Goal: Transaction & Acquisition: Purchase product/service

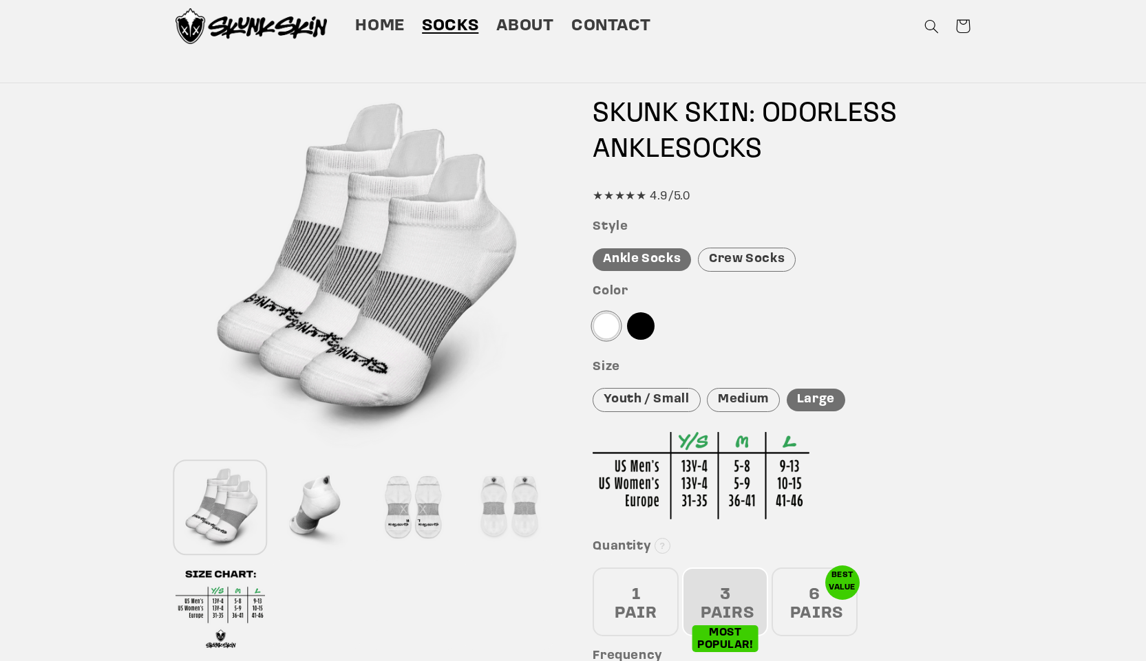
scroll to position [69, 0]
click at [644, 316] on div at bounding box center [641, 327] width 28 height 28
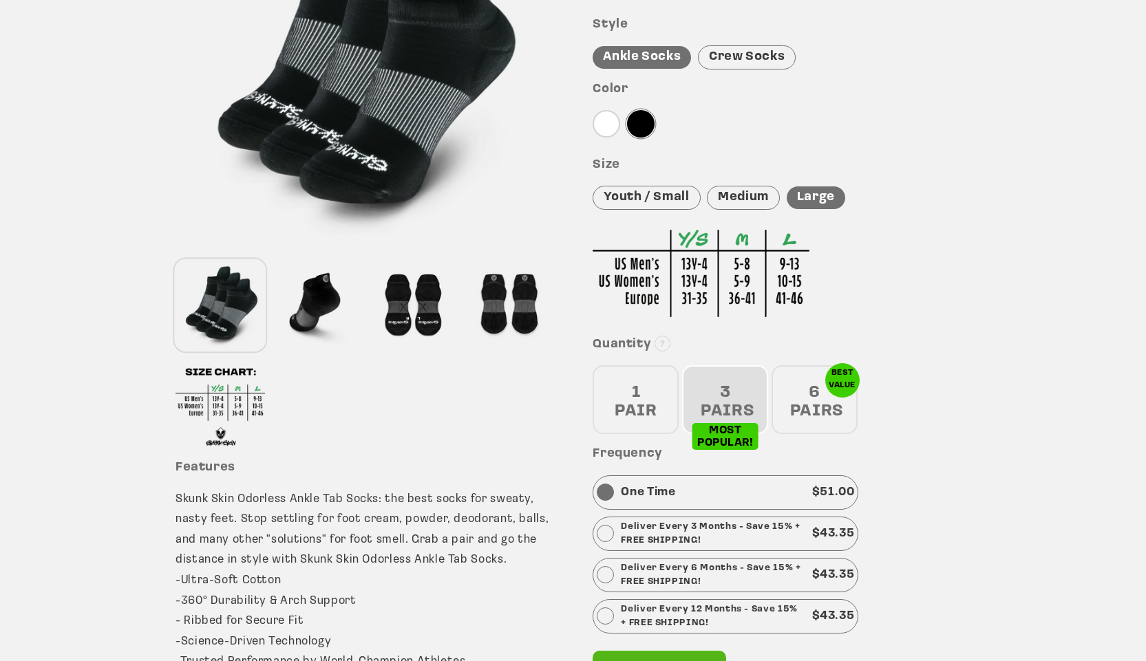
scroll to position [275, 0]
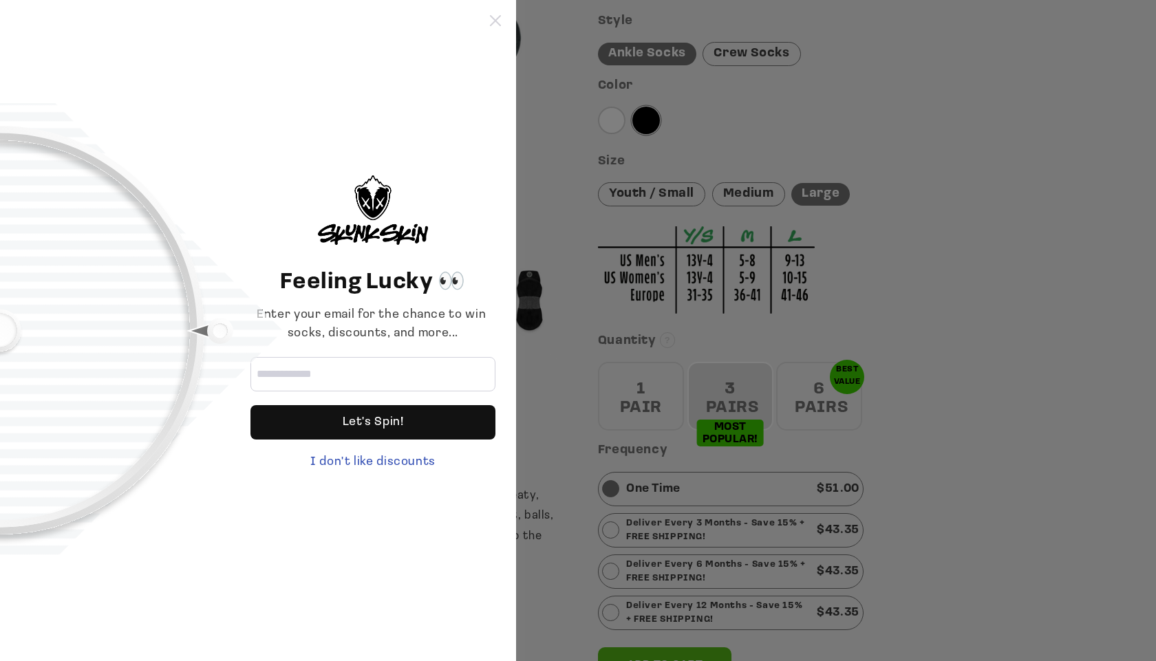
click at [496, 17] on icon at bounding box center [495, 20] width 11 height 11
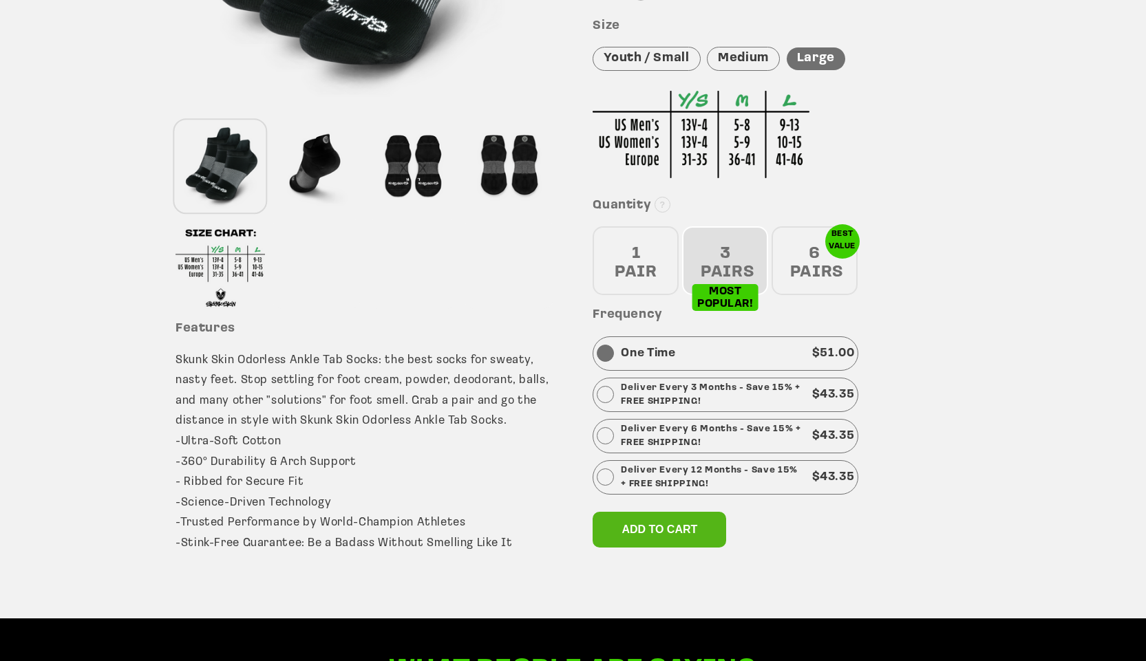
scroll to position [413, 0]
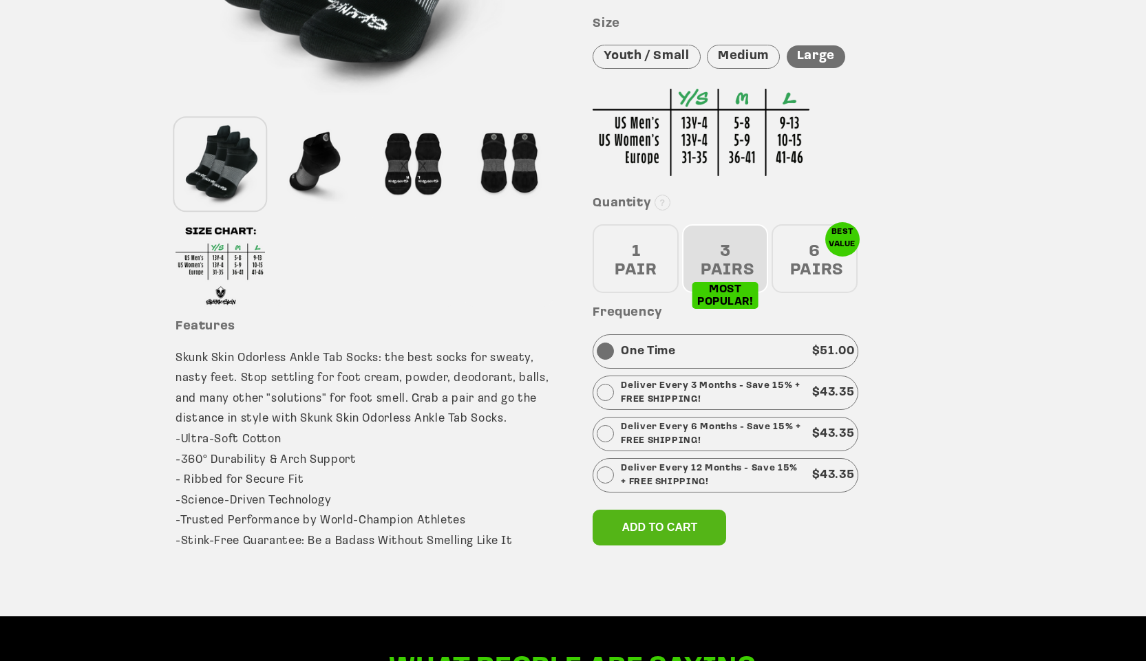
click at [800, 257] on div "6 PAIRS" at bounding box center [815, 258] width 86 height 69
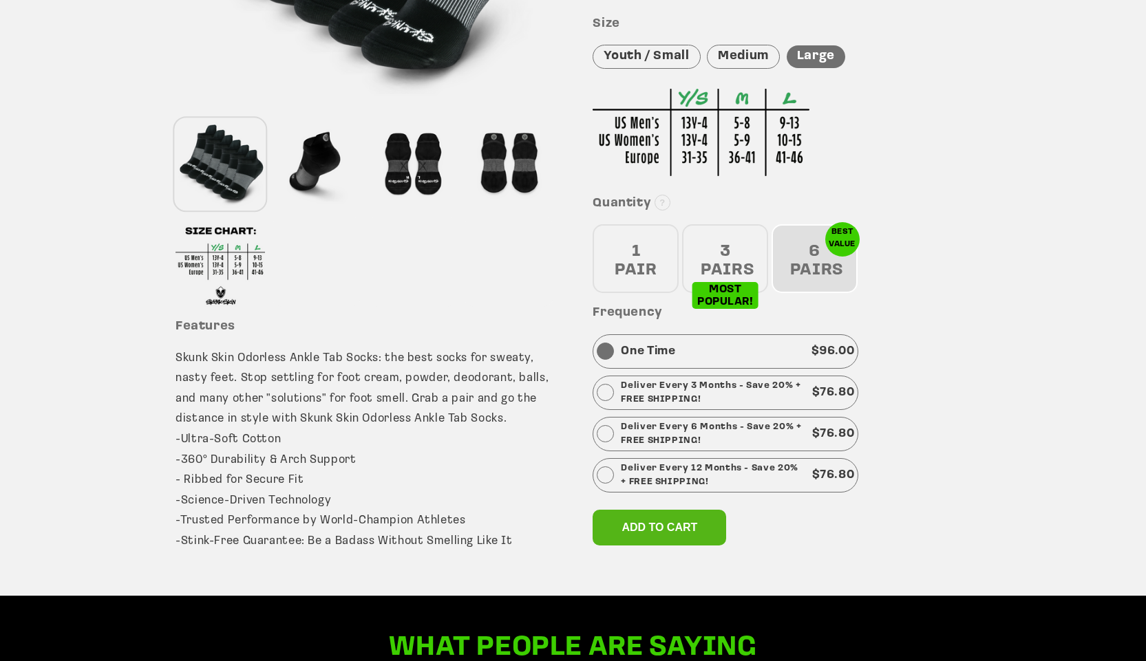
click at [797, 266] on div "6 PAIRS" at bounding box center [815, 258] width 86 height 69
click at [711, 239] on div "3 PAIRS" at bounding box center [725, 258] width 86 height 69
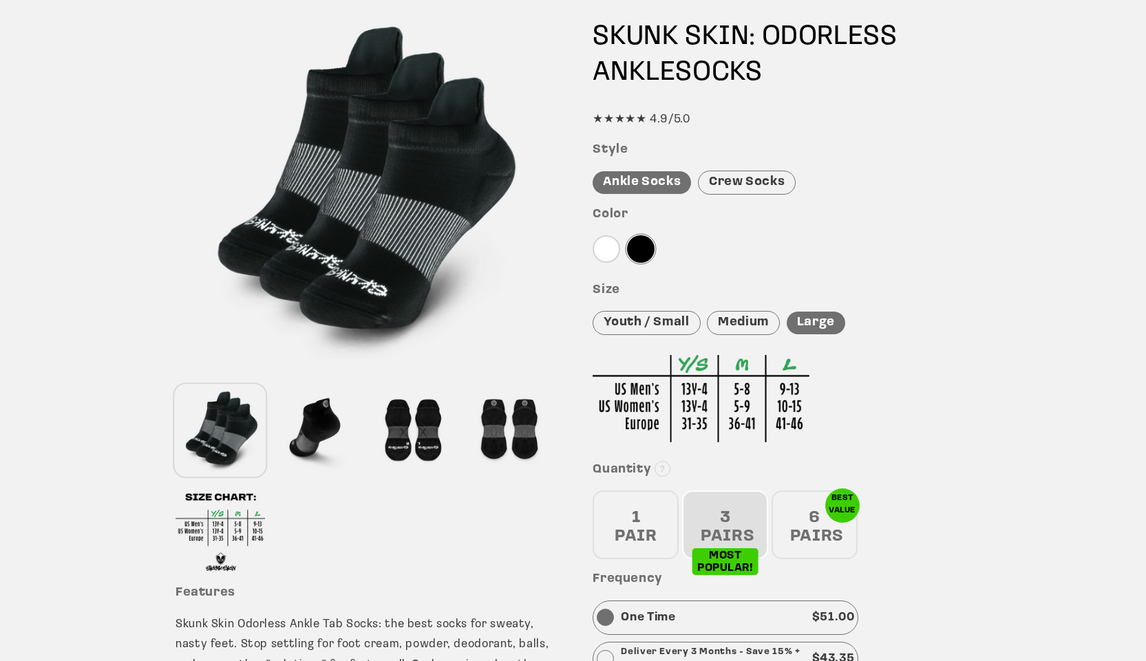
scroll to position [0, 0]
